Goal: Entertainment & Leisure: Consume media (video, audio)

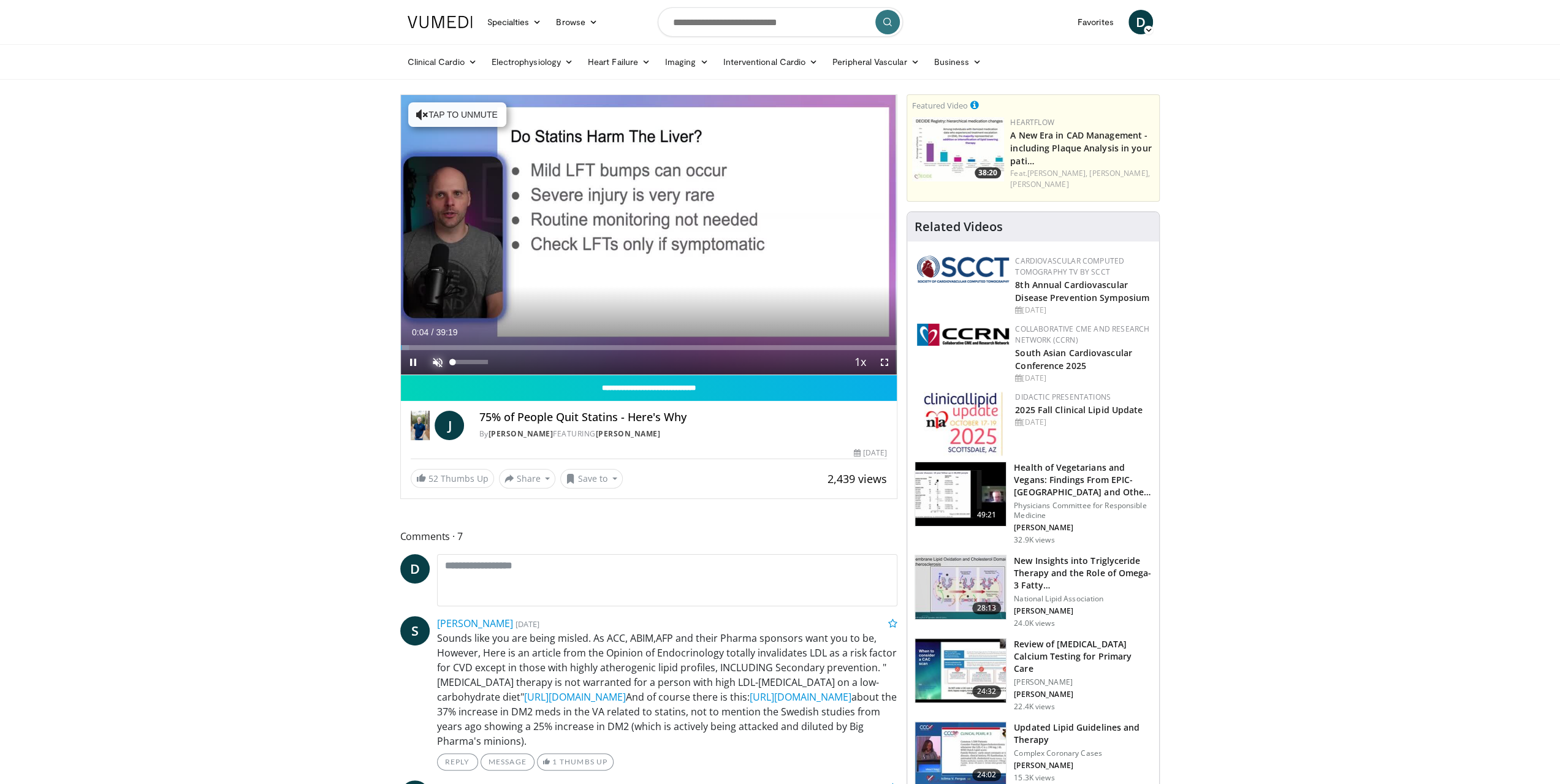
click at [439, 359] on span "Video Player" at bounding box center [438, 362] width 25 height 25
drag, startPoint x: 413, startPoint y: 344, endPoint x: 428, endPoint y: 348, distance: 15.5
click at [428, 348] on div "Loaded : 0.00% 02:08 02:11" at bounding box center [649, 344] width 497 height 12
drag, startPoint x: 427, startPoint y: 347, endPoint x: 452, endPoint y: 350, distance: 25.2
click at [452, 350] on div "Current Time 3:18 / Duration 39:19 Play Skip Backward Skip Forward Mute 2% Load…" at bounding box center [649, 362] width 497 height 25
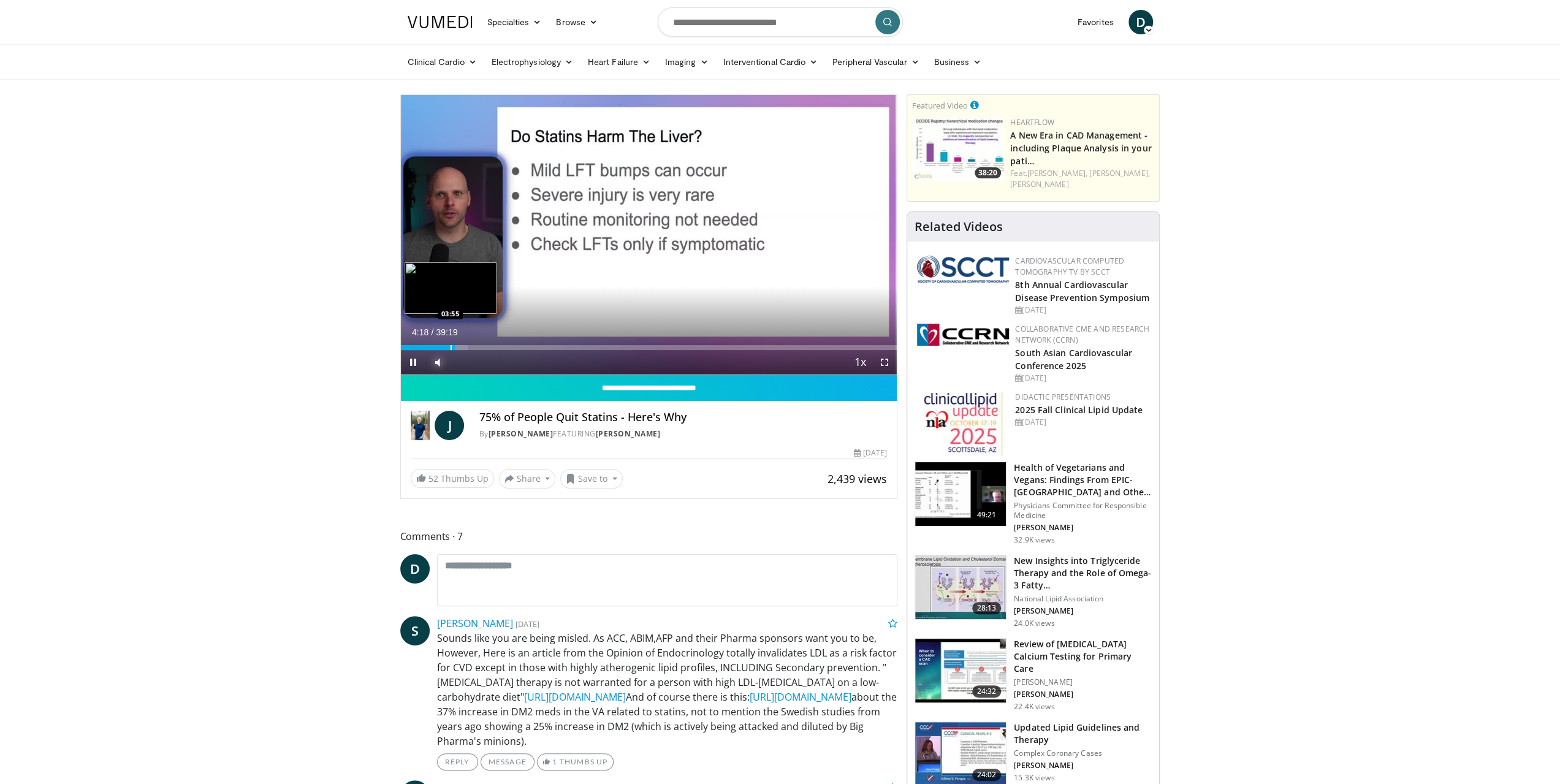
click at [450, 343] on div "Loaded : 13.54% 04:18 03:55" at bounding box center [649, 344] width 497 height 12
drag, startPoint x: 454, startPoint y: 346, endPoint x: 447, endPoint y: 346, distance: 7.0
click at [447, 346] on div "Progress Bar" at bounding box center [448, 348] width 1 height 5
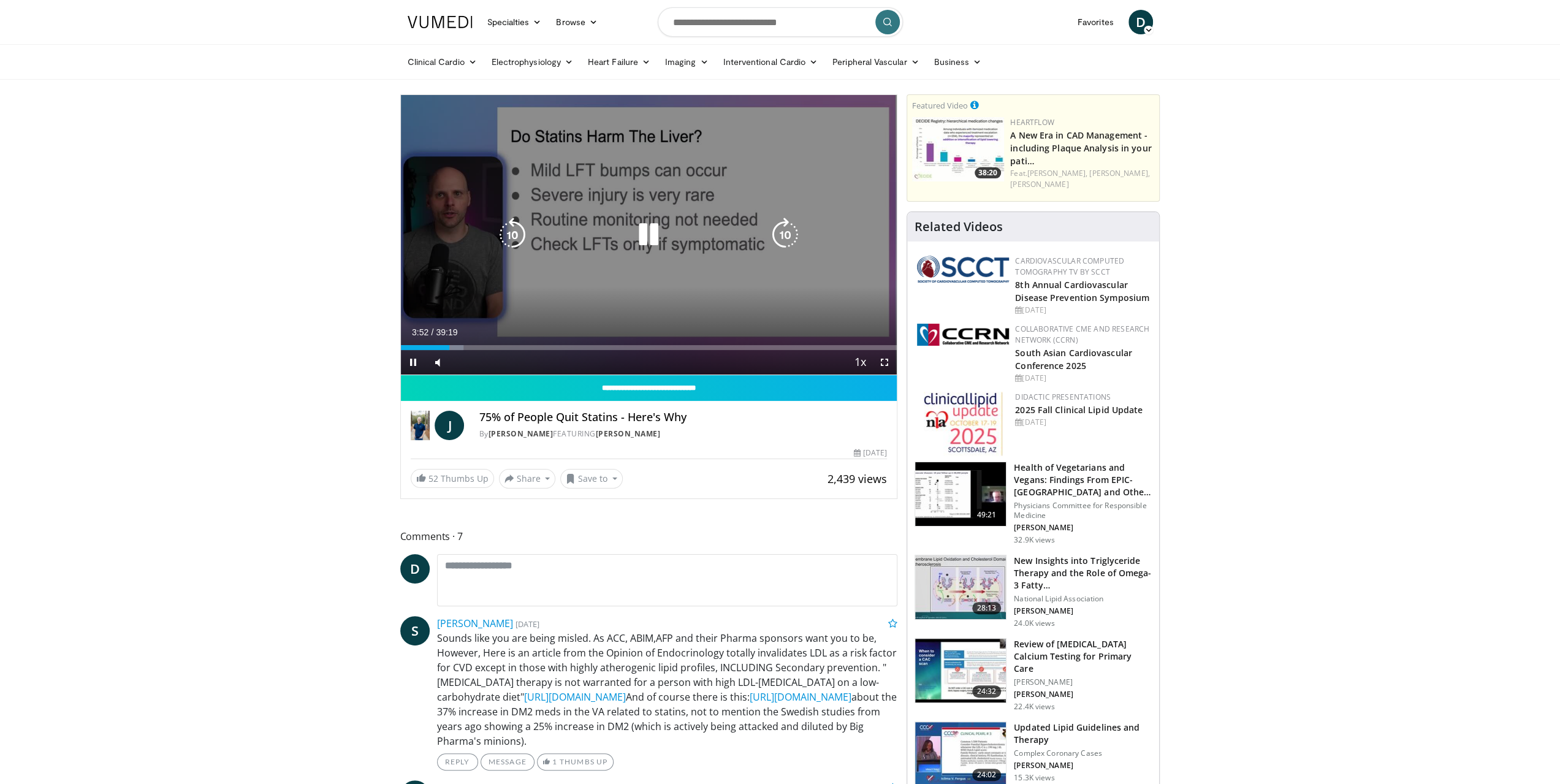
click at [647, 239] on icon "Video Player" at bounding box center [649, 235] width 34 height 34
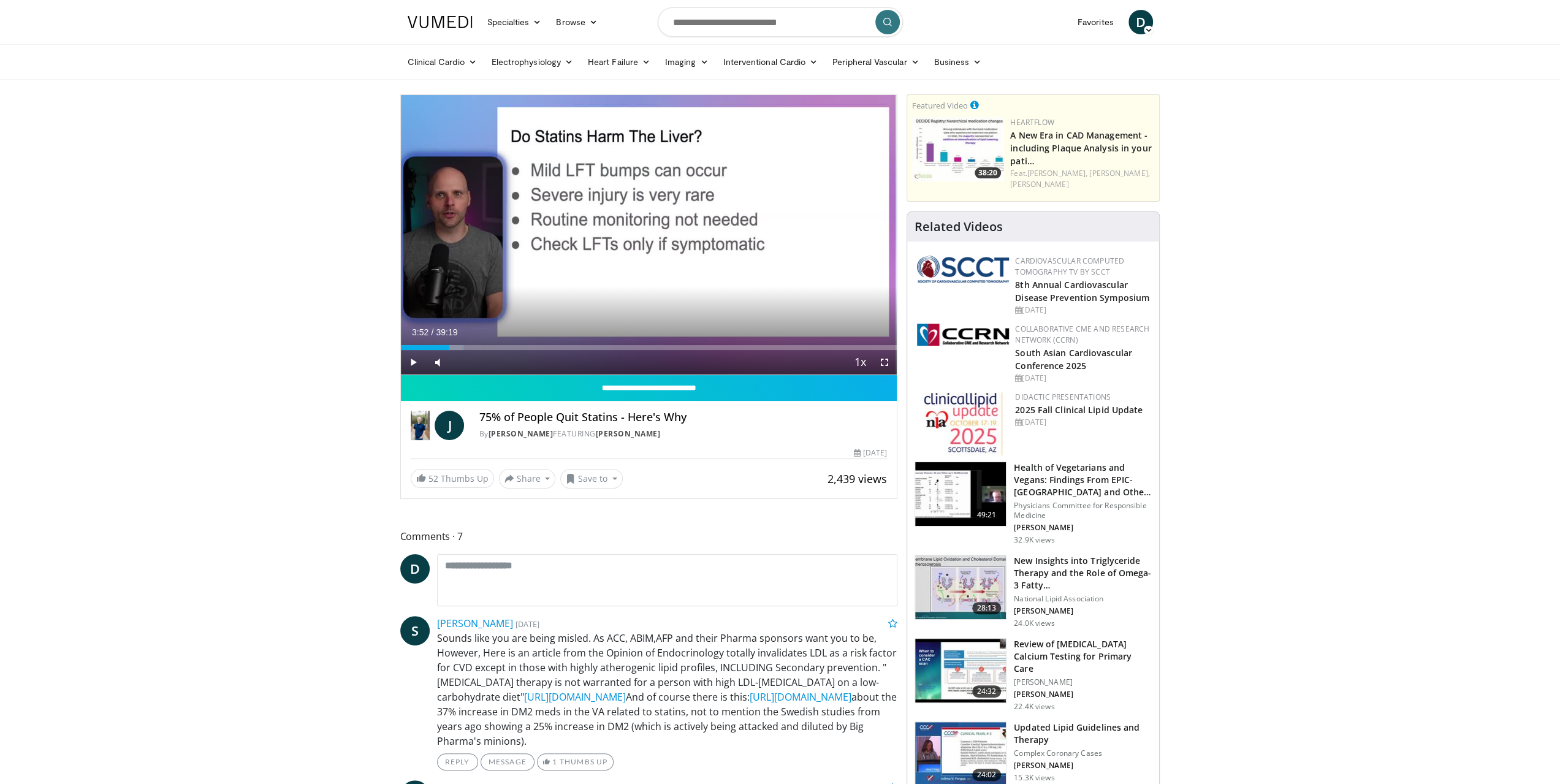
click at [647, 239] on div "10 seconds Tap to unmute" at bounding box center [649, 234] width 497 height 279
drag, startPoint x: 452, startPoint y: 358, endPoint x: 487, endPoint y: 364, distance: 35.5
click at [487, 364] on div "98%" at bounding box center [471, 362] width 43 height 25
drag, startPoint x: 452, startPoint y: 345, endPoint x: 602, endPoint y: 345, distance: 150.0
click at [602, 345] on div "Loaded : 41.15% 16:01 16:01" at bounding box center [649, 348] width 497 height 5
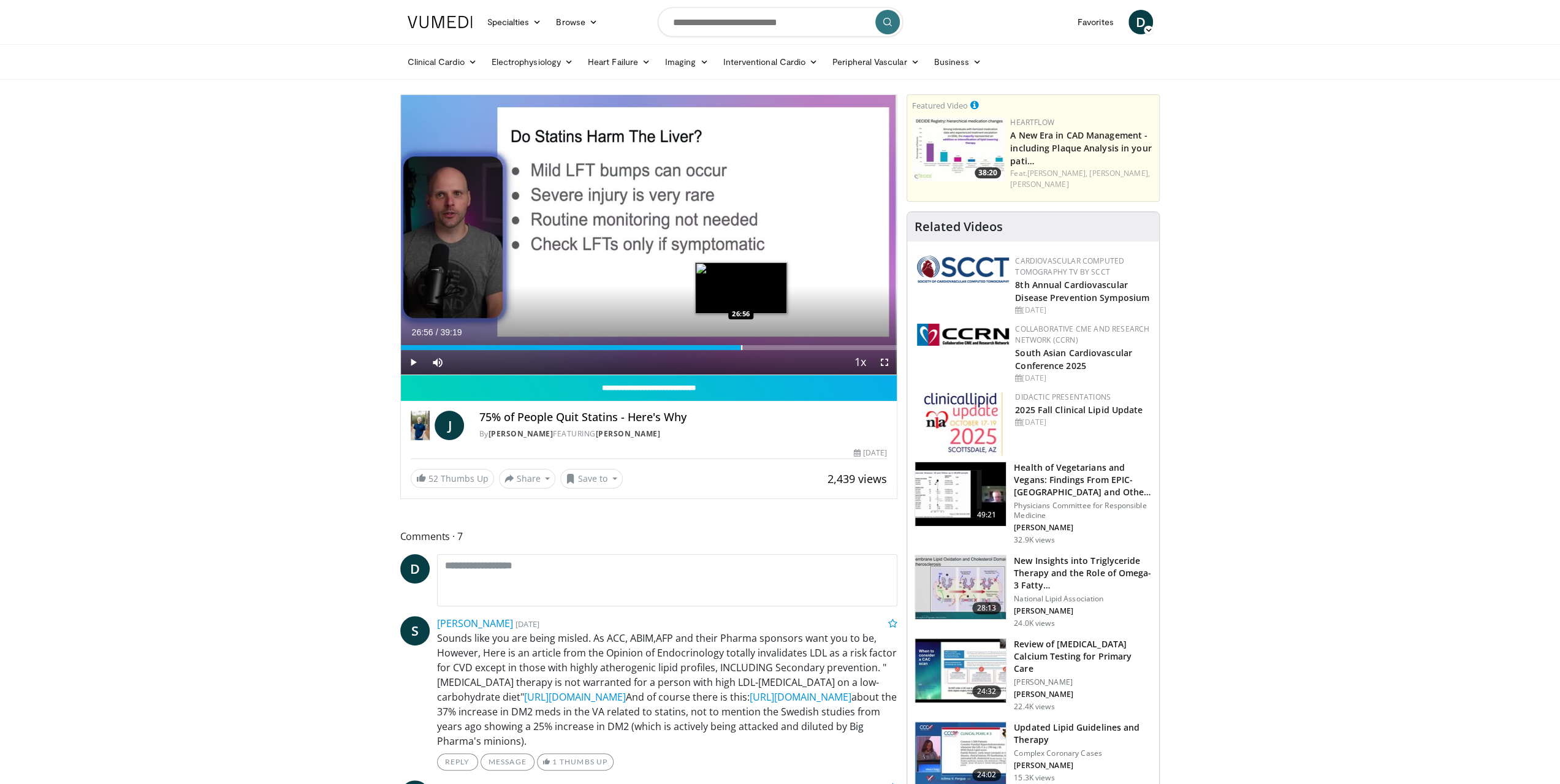
drag, startPoint x: 607, startPoint y: 345, endPoint x: 740, endPoint y: 340, distance: 133.1
click at [740, 340] on div "Loaded : 68.73% 26:56 26:56" at bounding box center [649, 344] width 497 height 12
drag, startPoint x: 747, startPoint y: 346, endPoint x: 770, endPoint y: 344, distance: 23.1
click at [770, 344] on div "Loaded : 77.21% 29:19 29:19" at bounding box center [649, 344] width 497 height 12
